Goal: Task Accomplishment & Management: Use online tool/utility

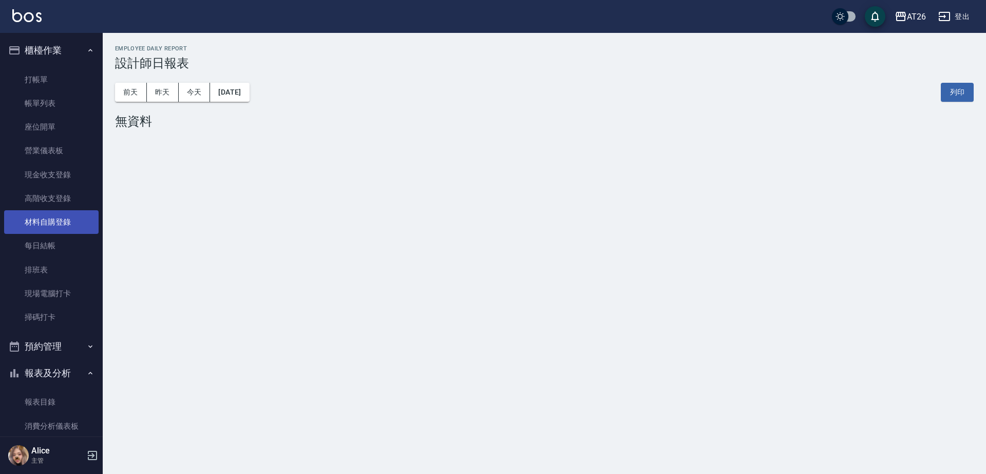
click at [63, 231] on link "材料自購登錄" at bounding box center [51, 222] width 95 height 24
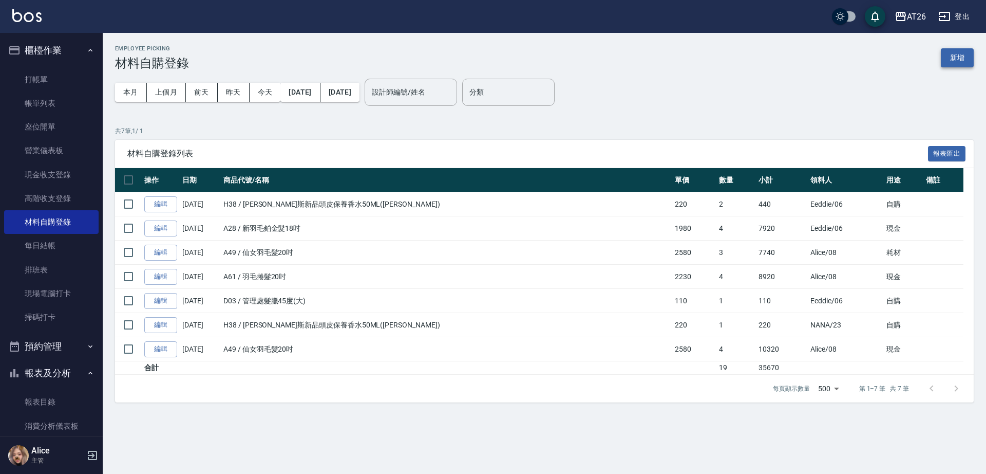
click at [970, 63] on button "新增" at bounding box center [957, 57] width 33 height 19
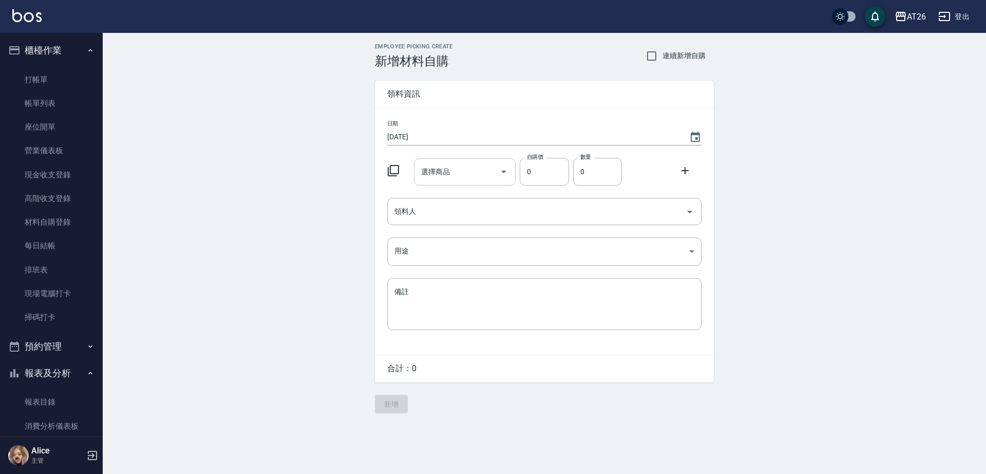
click at [443, 177] on input "選擇商品" at bounding box center [458, 172] width 78 height 18
type input "仙女羽毛髮20吋"
type input "2580"
type input "3"
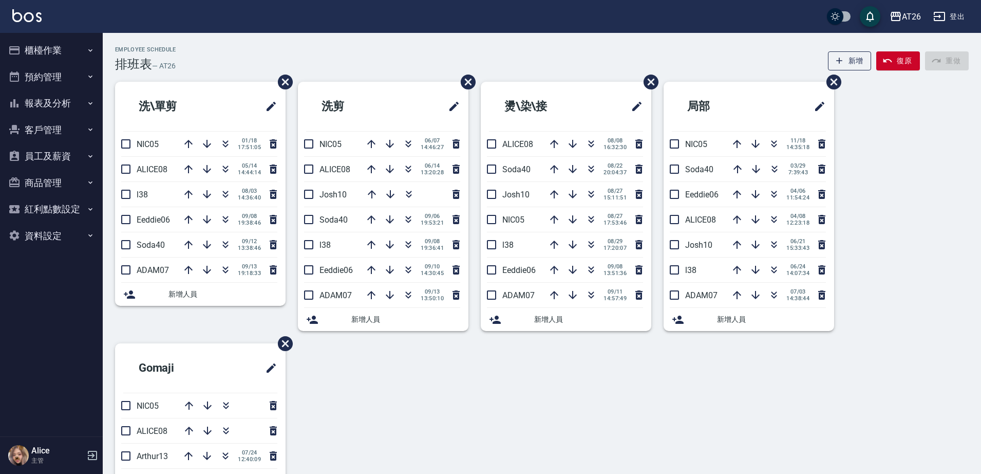
drag, startPoint x: 980, startPoint y: 55, endPoint x: 984, endPoint y: 60, distance: 5.8
drag, startPoint x: 984, startPoint y: 60, endPoint x: 986, endPoint y: 67, distance: 7.4
drag, startPoint x: 986, startPoint y: 68, endPoint x: 986, endPoint y: 107, distance: 39.0
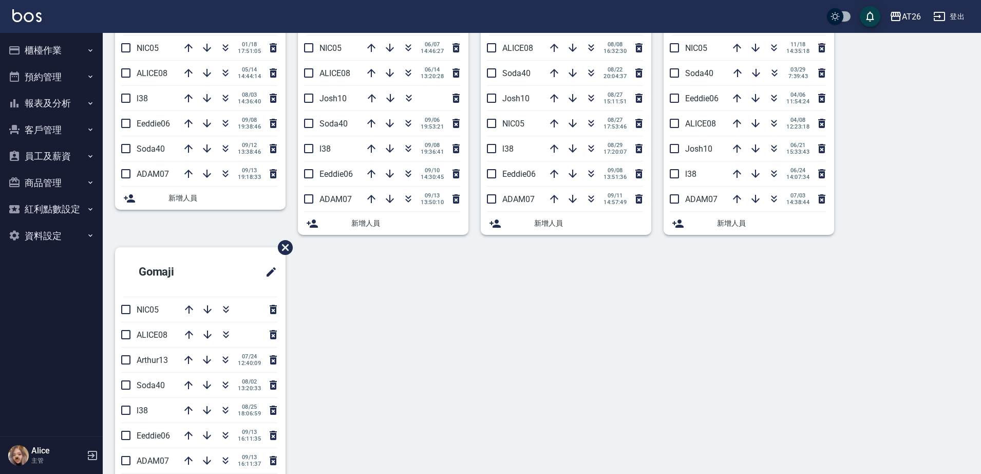
scroll to position [120, 0]
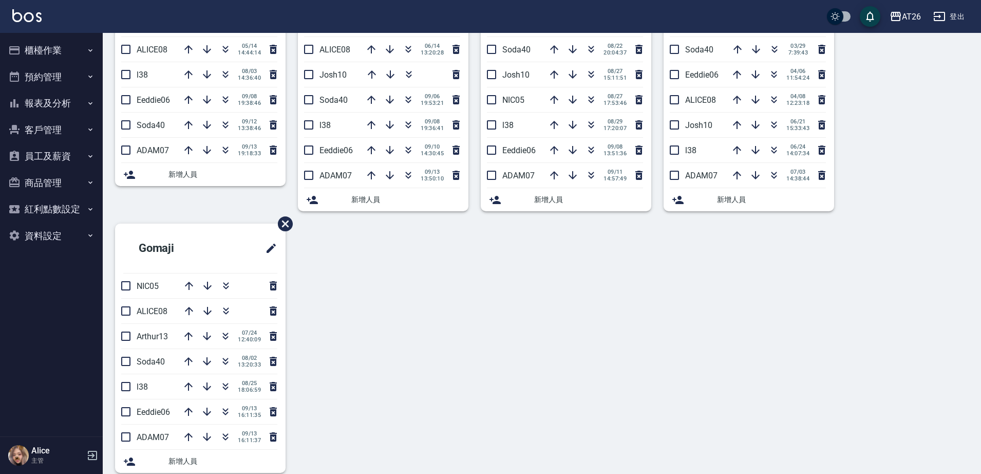
scroll to position [135, 0]
